Goal: Obtain resource: Obtain resource

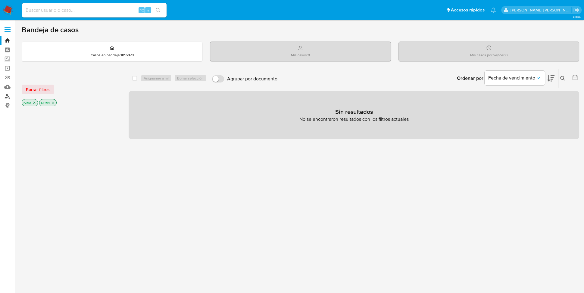
click at [9, 95] on link "Buscador de personas" at bounding box center [36, 96] width 72 height 9
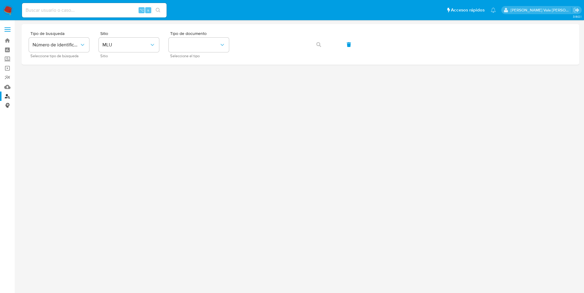
click at [5, 105] on link "Consolidado" at bounding box center [36, 105] width 72 height 9
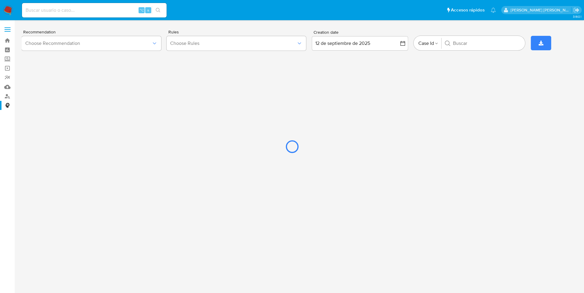
click at [253, 45] on div at bounding box center [292, 146] width 584 height 293
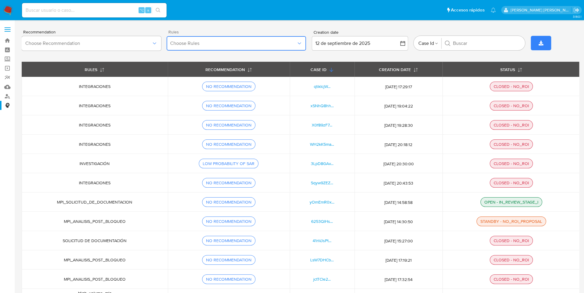
click at [301, 42] on icon "button" at bounding box center [299, 43] width 3 height 2
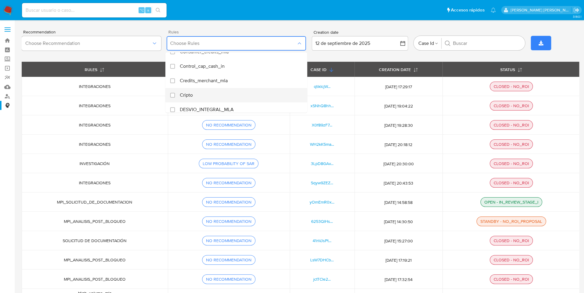
scroll to position [233, 0]
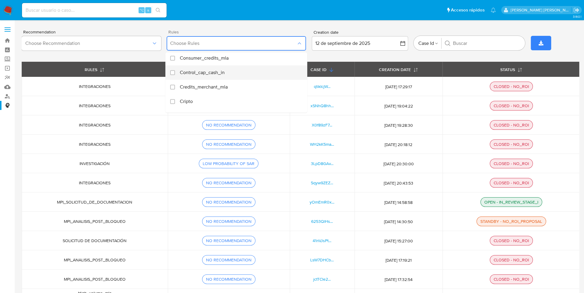
click at [173, 71] on div "Rules" at bounding box center [175, 72] width 10 height 14
checkbox input "true"
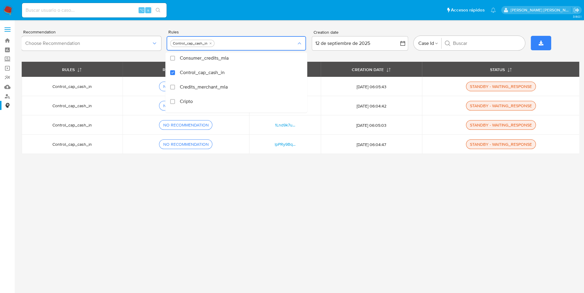
click at [322, 188] on div "3.160.1 Recommendation Choose Recommendation Rules Actividades_hr_mla Cripto De…" at bounding box center [300, 156] width 557 height 265
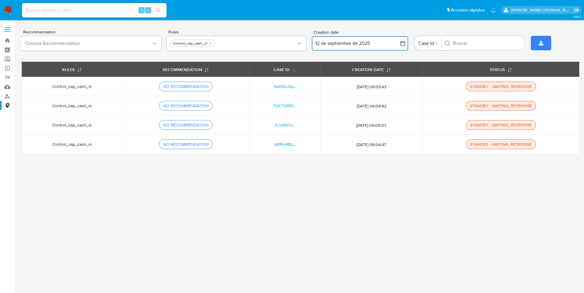
click at [376, 43] on button "12 de septiembre de 2025" at bounding box center [360, 43] width 96 height 14
click at [297, 199] on div "3.160.1 Recommendation Choose Recommendation Rules Control_cap_cash_in Creation…" at bounding box center [300, 156] width 557 height 265
click at [273, 85] on div "1wXM0Jbp..." at bounding box center [284, 86] width 57 height 5
click at [284, 87] on link "1wXM0Jbp..." at bounding box center [285, 86] width 23 height 6
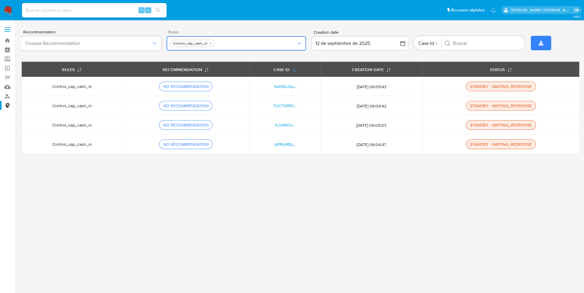
click at [300, 41] on icon "button" at bounding box center [299, 43] width 6 height 6
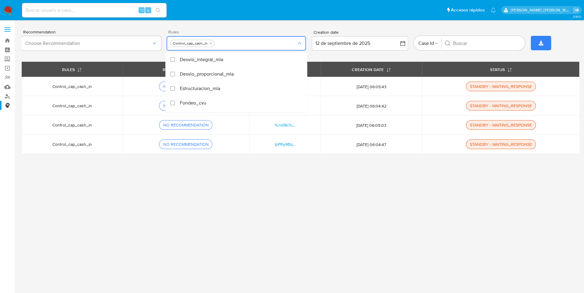
scroll to position [0, 0]
click at [230, 200] on div "3.160.1 Recommendation Choose Recommendation Rules Actividades_hr_mla Cripto De…" at bounding box center [300, 156] width 557 height 265
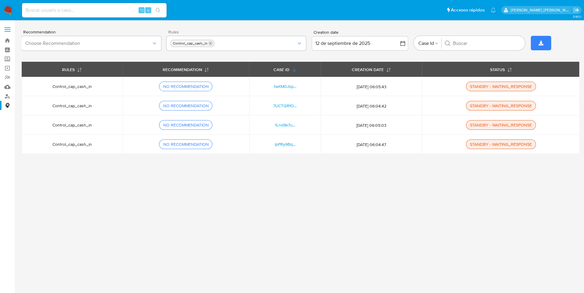
click at [211, 43] on icon "quitar Control_cap_cash_in" at bounding box center [211, 44] width 4 height 4
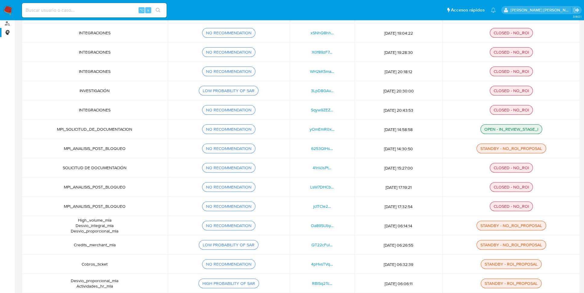
scroll to position [75, 0]
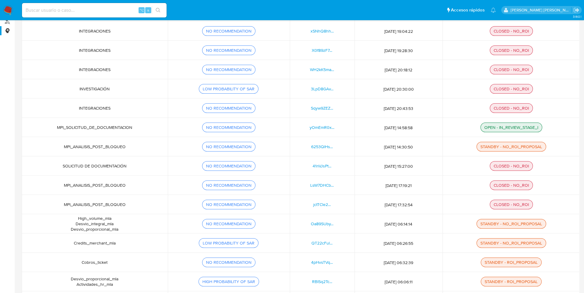
click at [512, 165] on div "CLOSED - NO_ROI" at bounding box center [511, 165] width 40 height 5
click at [495, 166] on div "CLOSED - NO_ROI" at bounding box center [511, 165] width 40 height 5
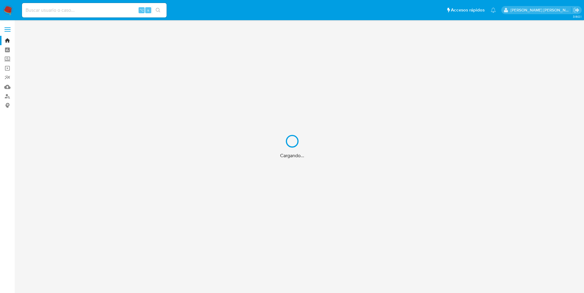
click at [74, 11] on div "Cargando..." at bounding box center [292, 146] width 584 height 293
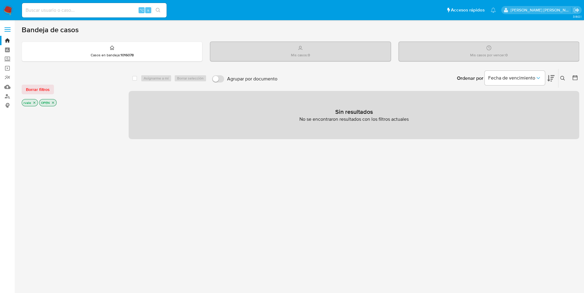
click at [48, 9] on input at bounding box center [94, 10] width 145 height 8
paste input "723424475"
type input "723424475"
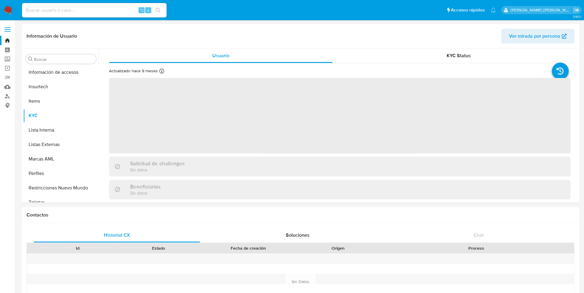
scroll to position [283, 0]
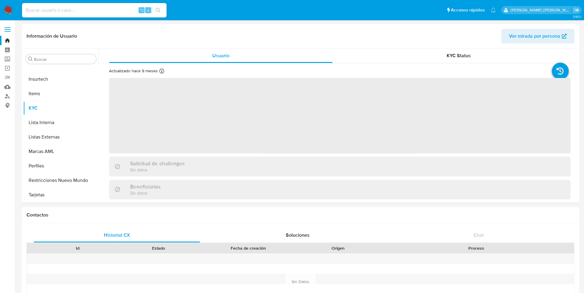
select select "10"
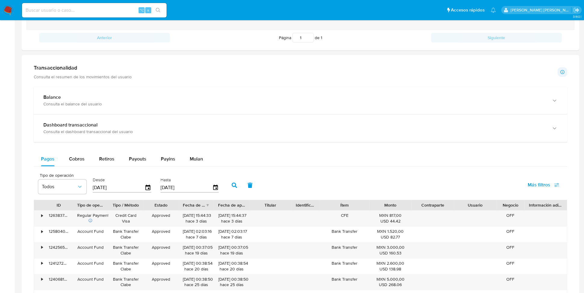
scroll to position [284, 0]
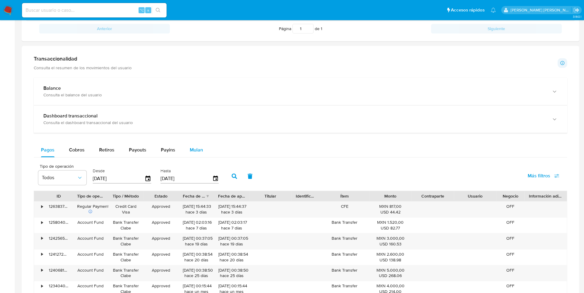
click at [196, 149] on span "Mulan" at bounding box center [196, 149] width 13 height 7
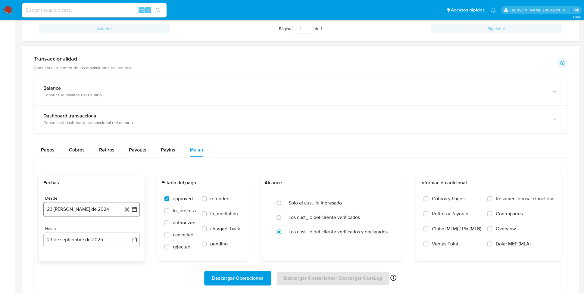
click at [133, 208] on icon "button" at bounding box center [134, 209] width 6 height 6
click at [130, 115] on icon "Mes siguiente" at bounding box center [128, 117] width 7 height 7
click at [130, 115] on span "dom" at bounding box center [127, 117] width 7 height 5
click at [128, 105] on icon "Mes siguiente" at bounding box center [128, 105] width 7 height 7
click at [128, 105] on div "octubre 2024 octubre 2024 lun lunes mar martes mié miércoles jue jueves vie vie…" at bounding box center [91, 152] width 96 height 95
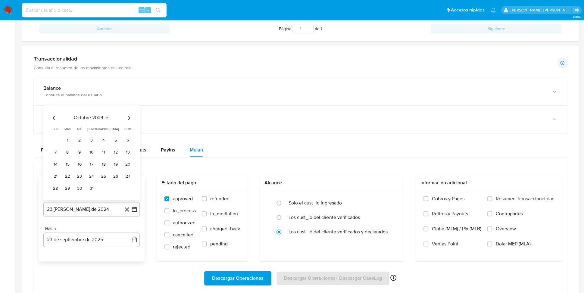
click at [128, 105] on div "octubre 2024 octubre 2024 lun lunes mar martes mié miércoles jue jueves vie vie…" at bounding box center [91, 152] width 96 height 95
click at [128, 116] on icon "Mes siguiente" at bounding box center [128, 117] width 7 height 7
click at [129, 104] on icon "Mes siguiente" at bounding box center [128, 105] width 7 height 7
click at [129, 114] on icon "Mes siguiente" at bounding box center [128, 117] width 7 height 7
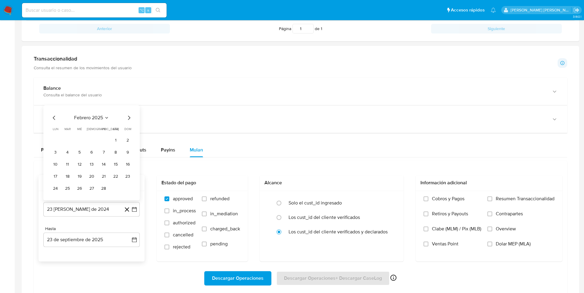
click at [129, 114] on icon "Mes siguiente" at bounding box center [128, 117] width 7 height 7
click at [130, 104] on icon "Mes siguiente" at bounding box center [128, 105] width 7 height 7
click at [131, 116] on icon "Mes siguiente" at bounding box center [128, 117] width 7 height 7
click at [130, 106] on icon "Mes siguiente" at bounding box center [128, 105] width 7 height 7
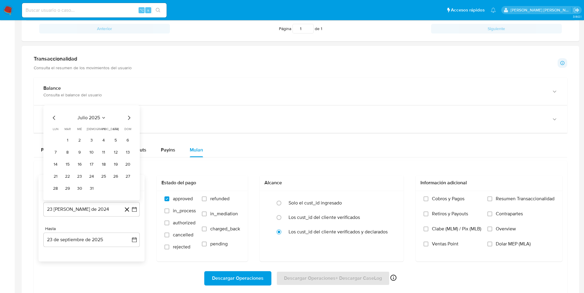
click at [128, 118] on icon "Mes siguiente" at bounding box center [128, 117] width 7 height 7
click at [104, 139] on button "1" at bounding box center [104, 140] width 10 height 10
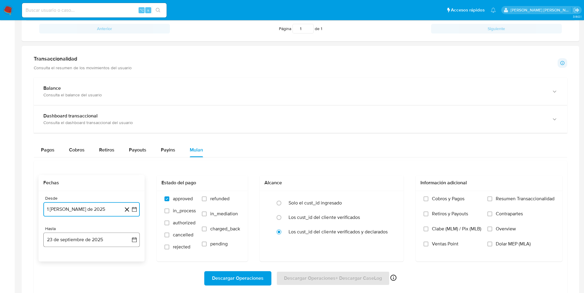
click at [134, 239] on icon "button" at bounding box center [134, 240] width 6 height 6
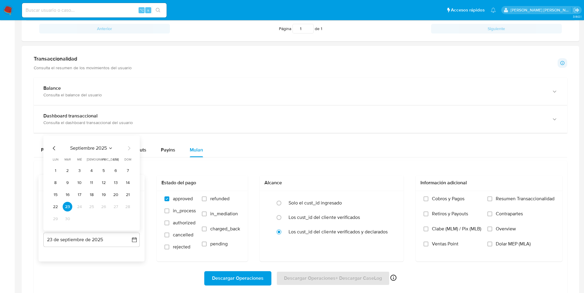
click at [52, 148] on icon "Mes anterior" at bounding box center [54, 148] width 7 height 7
click at [127, 217] on button "31" at bounding box center [128, 219] width 10 height 10
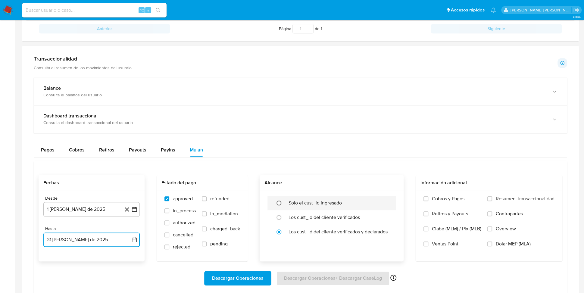
click at [278, 201] on input "radio" at bounding box center [279, 203] width 10 height 10
radio input "true"
click at [425, 212] on input "Retiros y Payouts" at bounding box center [425, 213] width 5 height 5
click at [248, 277] on span "Descargar Operaciones" at bounding box center [238, 278] width 52 height 13
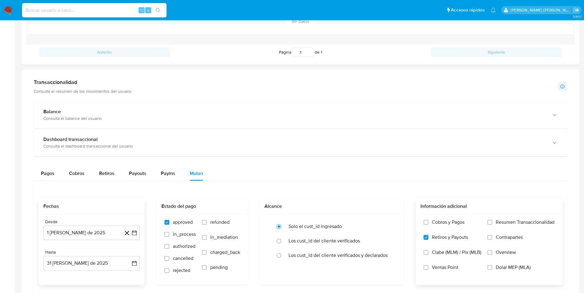
scroll to position [257, 0]
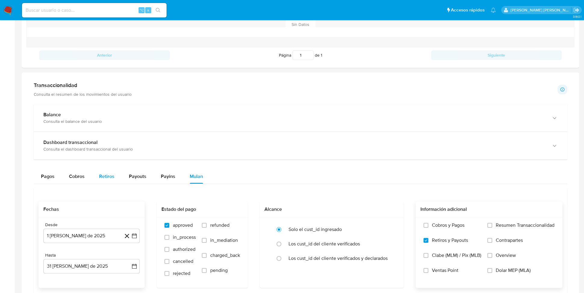
click at [107, 176] on span "Retiros" at bounding box center [106, 176] width 15 height 7
select select "10"
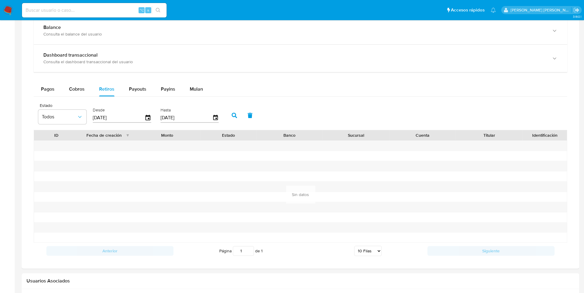
scroll to position [348, 0]
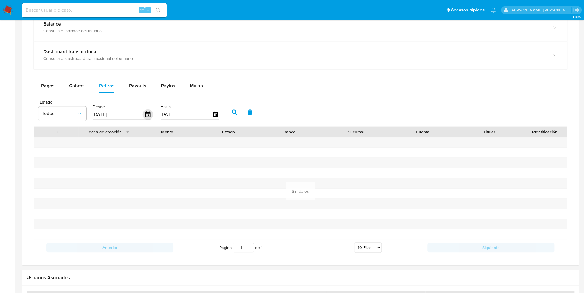
click at [147, 114] on icon "button" at bounding box center [147, 113] width 5 height 5
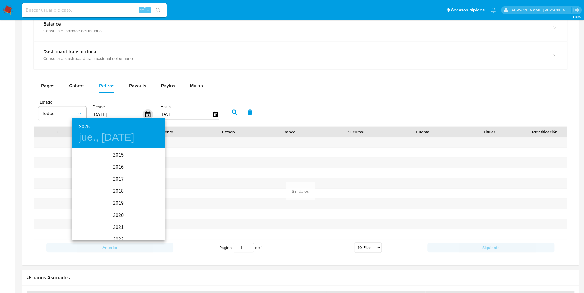
scroll to position [84, 0]
click at [123, 195] on div "2025" at bounding box center [118, 194] width 93 height 12
click at [116, 206] on div "ago." at bounding box center [118, 205] width 31 height 23
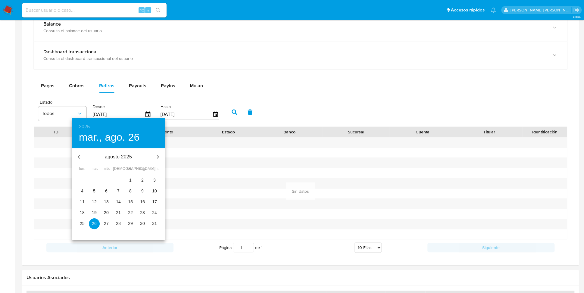
click at [133, 179] on span "1" at bounding box center [130, 180] width 11 height 6
type input "01/08/2025"
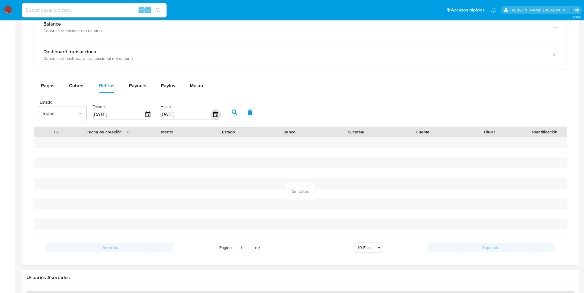
click at [213, 113] on icon "button" at bounding box center [215, 114] width 11 height 11
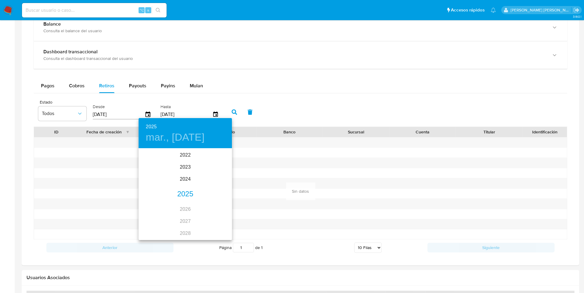
click at [188, 193] on div "2025" at bounding box center [185, 194] width 93 height 12
click at [186, 205] on div "ago." at bounding box center [185, 205] width 31 height 23
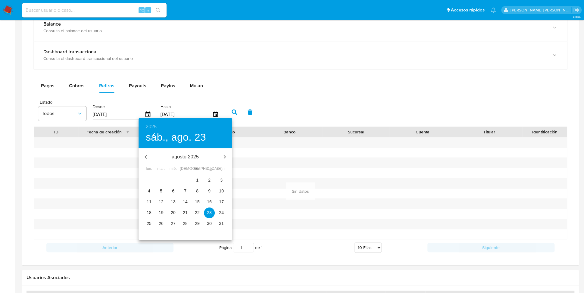
click at [223, 224] on p "31" at bounding box center [221, 223] width 5 height 6
type input "31/08/2025"
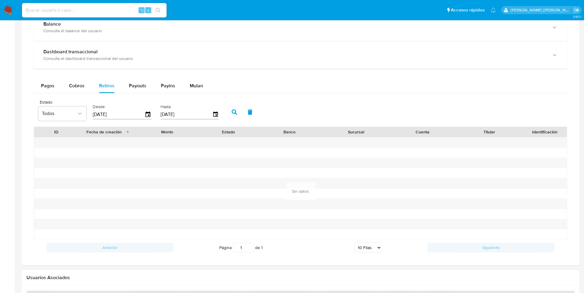
click at [234, 109] on icon "button" at bounding box center [234, 111] width 5 height 5
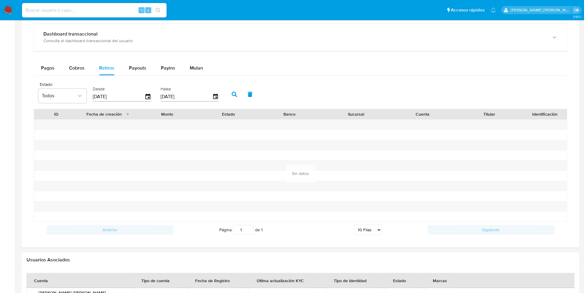
scroll to position [363, 0]
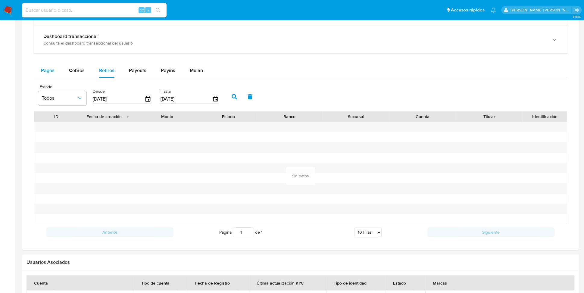
click at [50, 72] on span "Pagos" at bounding box center [48, 70] width 14 height 7
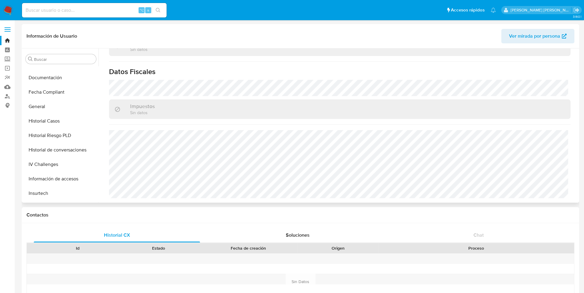
scroll to position [167, 0]
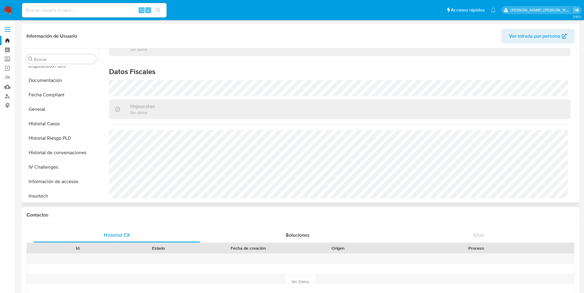
click at [45, 118] on button "Historial Casos" at bounding box center [60, 124] width 75 height 14
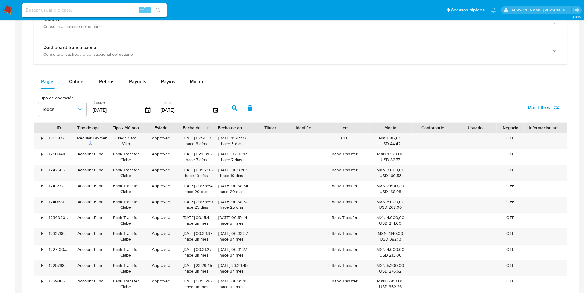
scroll to position [354, 0]
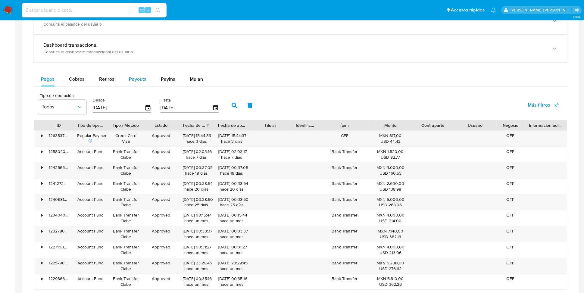
click at [136, 79] on span "Payouts" at bounding box center [137, 79] width 17 height 7
select select "10"
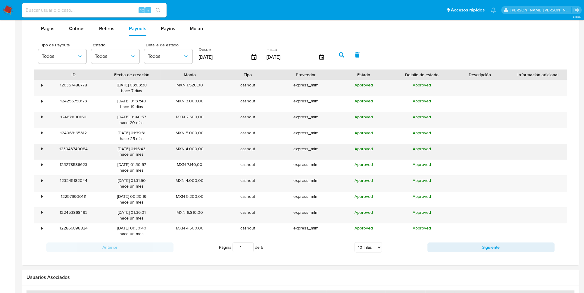
scroll to position [408, 0]
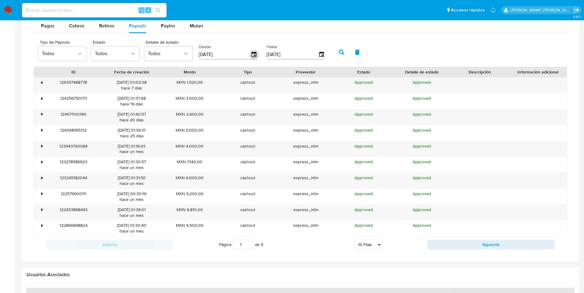
click at [252, 52] on icon "button" at bounding box center [253, 54] width 5 height 5
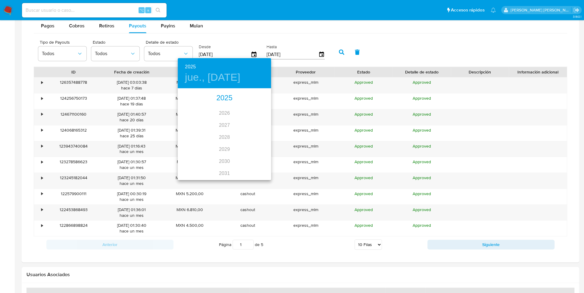
click at [226, 100] on div "2025" at bounding box center [224, 98] width 93 height 12
click at [222, 146] on div "ago." at bounding box center [224, 145] width 31 height 23
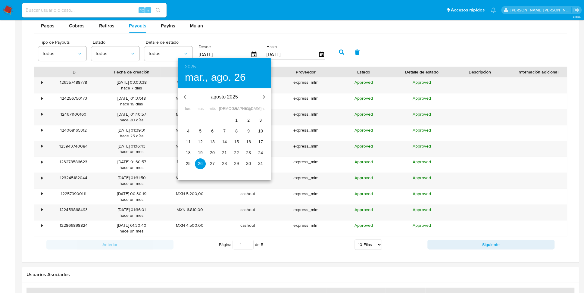
click at [236, 120] on p "1" at bounding box center [236, 120] width 2 height 6
type input "01/08/2025"
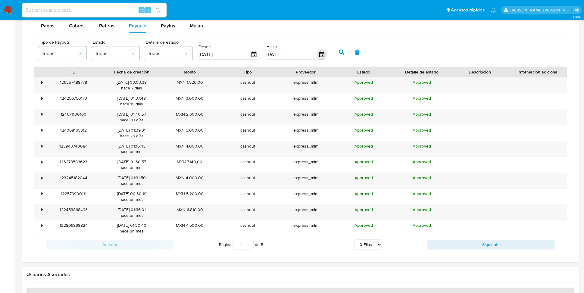
click at [320, 53] on icon "button" at bounding box center [321, 54] width 11 height 11
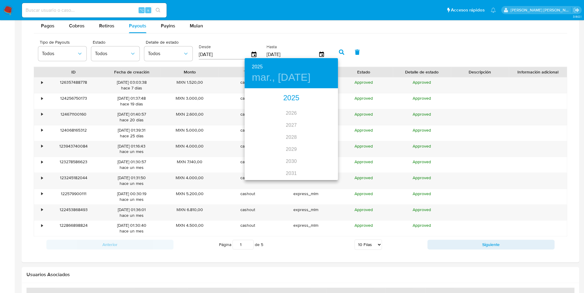
click at [294, 100] on div "2025" at bounding box center [291, 98] width 93 height 12
click at [296, 145] on div "ago." at bounding box center [291, 145] width 31 height 23
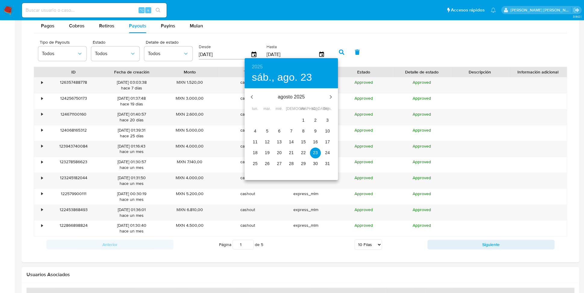
click at [331, 162] on span "31" at bounding box center [327, 164] width 11 height 6
type input "31/08/2025"
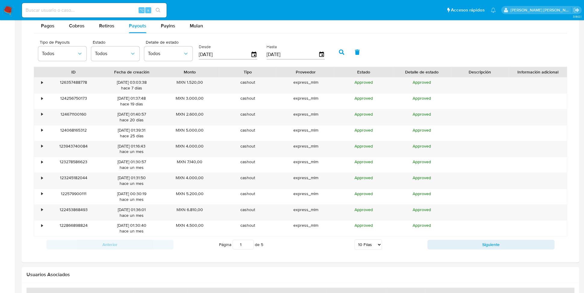
click at [339, 54] on button "button" at bounding box center [342, 52] width 16 height 14
click at [489, 240] on button "Siguiente" at bounding box center [490, 245] width 127 height 10
type input "2"
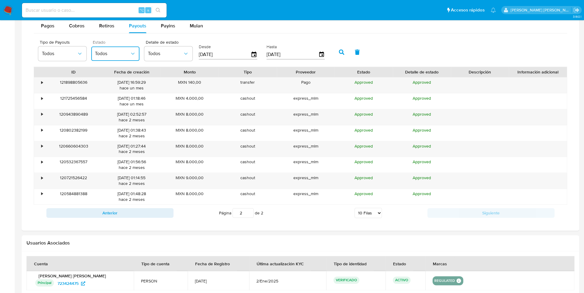
click at [133, 49] on button "Todos" at bounding box center [115, 53] width 48 height 14
click at [80, 43] on div "Tipo de Payouts Todos" at bounding box center [62, 50] width 48 height 21
click at [161, 51] on span "Todos" at bounding box center [165, 54] width 35 height 6
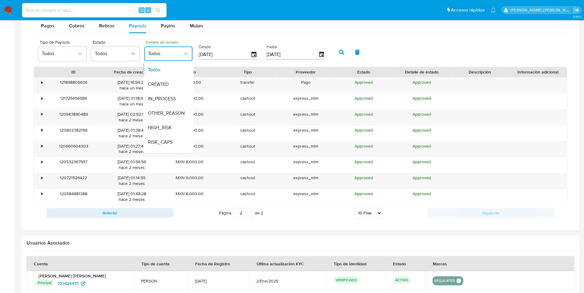
click at [161, 51] on span "Todos" at bounding box center [165, 54] width 35 height 6
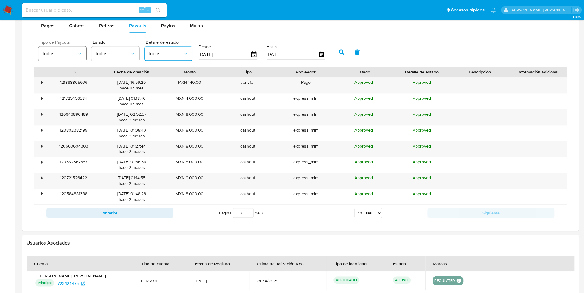
click at [73, 47] on button "Todos" at bounding box center [62, 53] width 48 height 14
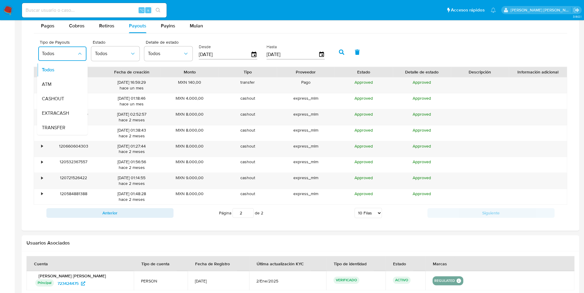
click at [24, 47] on div at bounding box center [300, 76] width 557 height 309
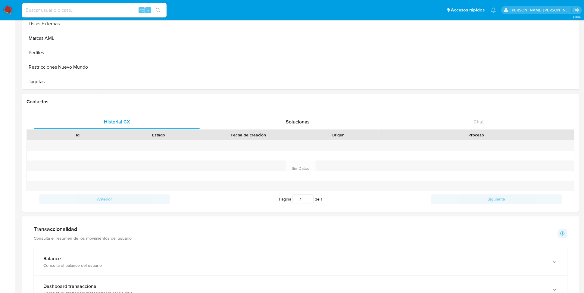
scroll to position [0, 0]
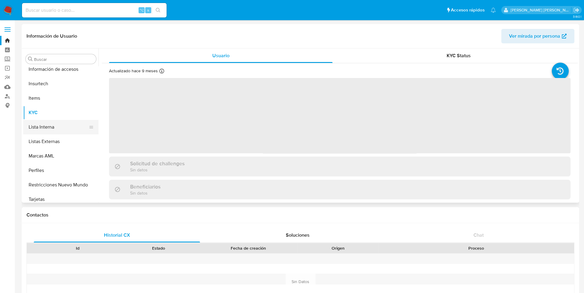
scroll to position [283, 0]
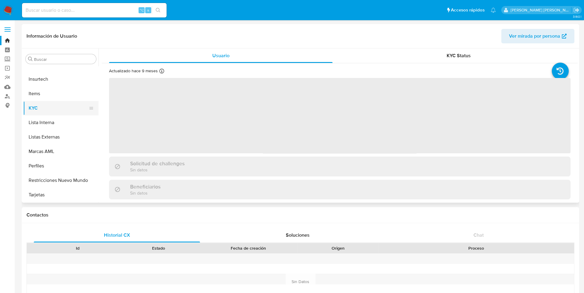
click at [45, 107] on button "KYC" at bounding box center [58, 108] width 70 height 14
select select "10"
